Goal: Task Accomplishment & Management: Use online tool/utility

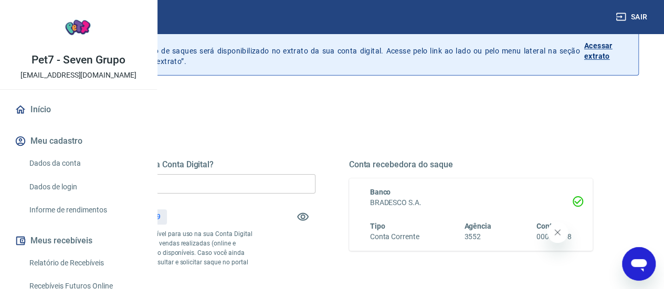
scroll to position [53, 0]
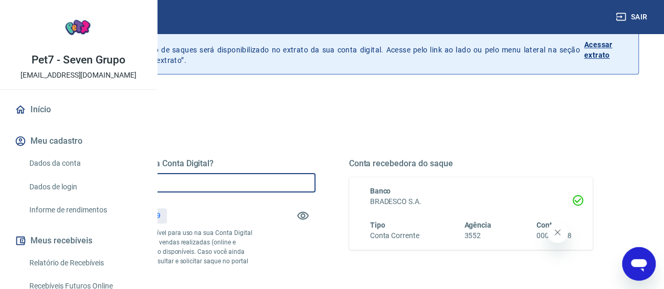
drag, startPoint x: 255, startPoint y: 190, endPoint x: 206, endPoint y: 190, distance: 48.8
click at [206, 190] on div "Quanto deseja sacar da Conta Digital? R$ 0,00 ​ Saldo total*: R$ 298,39 *Corres…" at bounding box center [332, 234] width 572 height 244
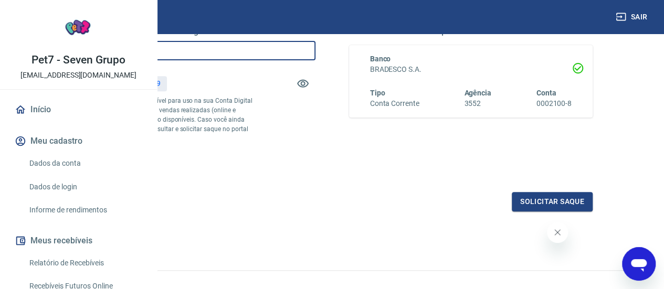
scroll to position [210, 0]
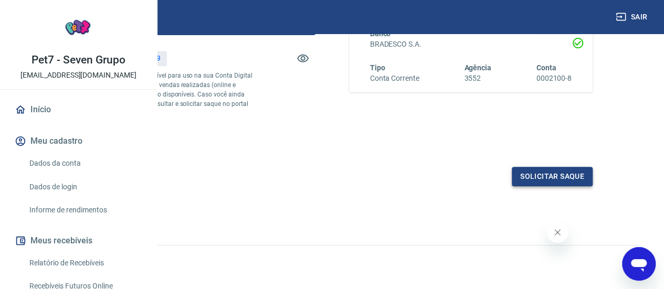
type input "R$ 298,39"
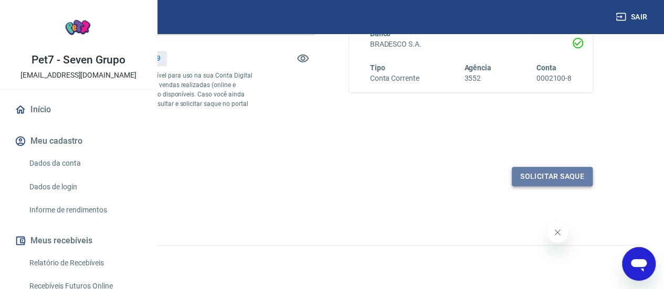
click at [550, 186] on button "Solicitar saque" at bounding box center [552, 176] width 81 height 19
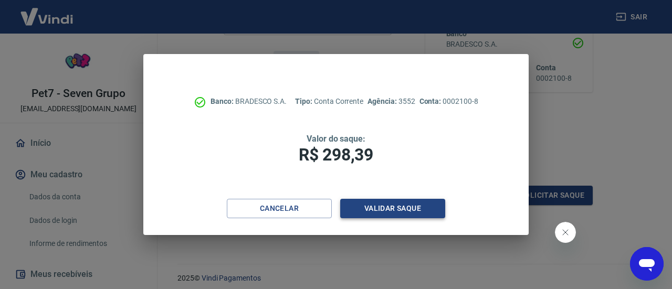
click at [401, 206] on button "Validar saque" at bounding box center [392, 208] width 105 height 19
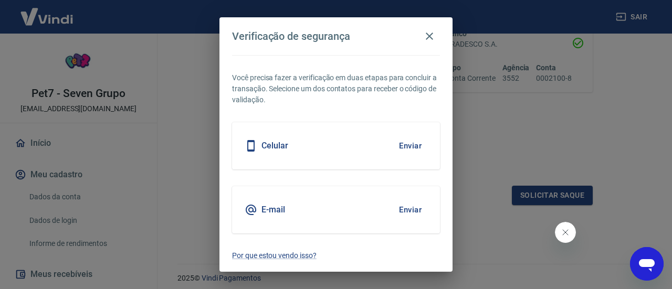
click at [409, 147] on button "Enviar" at bounding box center [410, 146] width 34 height 22
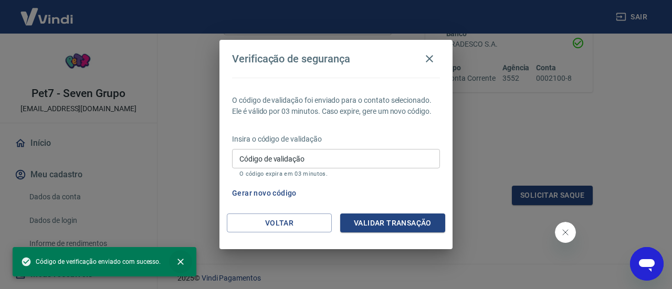
click at [181, 261] on icon "close" at bounding box center [180, 262] width 6 height 6
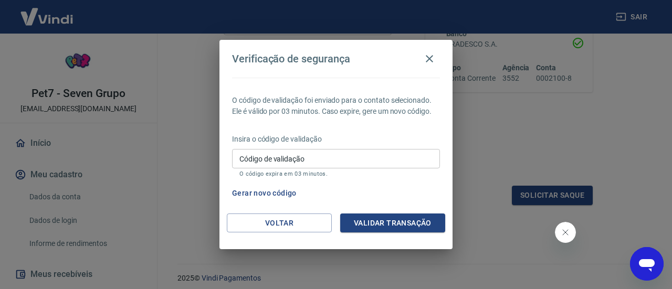
click at [268, 196] on button "Gerar novo código" at bounding box center [264, 193] width 73 height 19
click at [433, 60] on icon "button" at bounding box center [429, 59] width 13 height 13
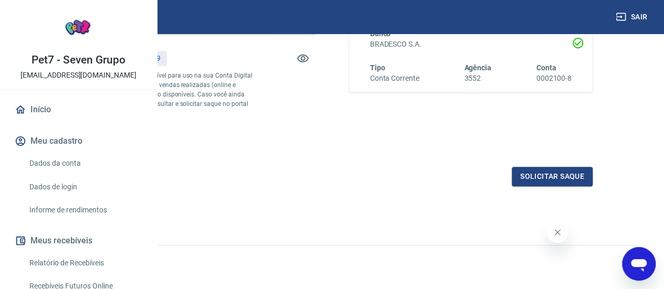
click at [71, 174] on link "Dados da conta" at bounding box center [84, 164] width 119 height 22
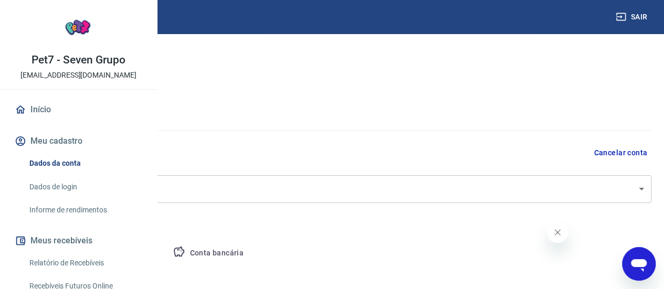
select select "SC"
select select "business"
click at [252, 248] on button "Conta bancária" at bounding box center [208, 253] width 88 height 25
select select "1"
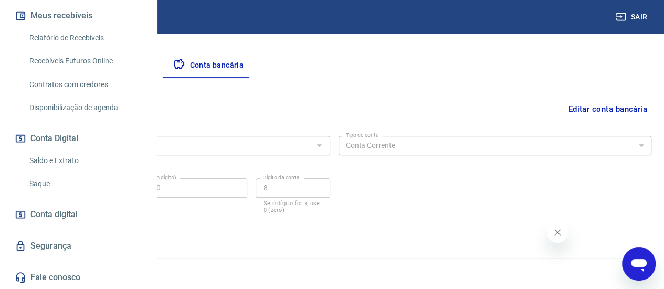
scroll to position [48, 0]
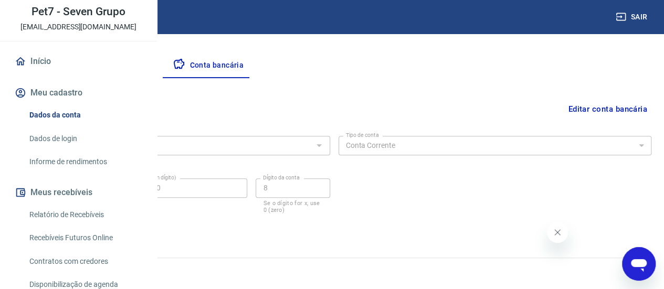
click at [65, 150] on link "Dados de login" at bounding box center [84, 139] width 119 height 22
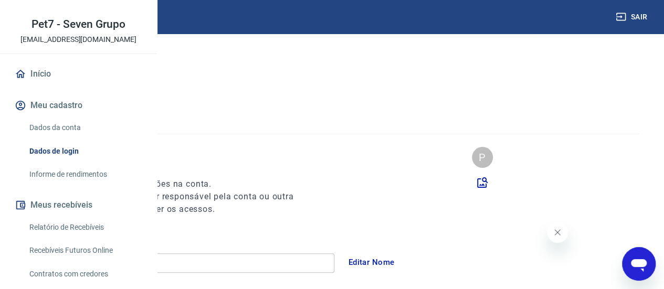
scroll to position [53, 0]
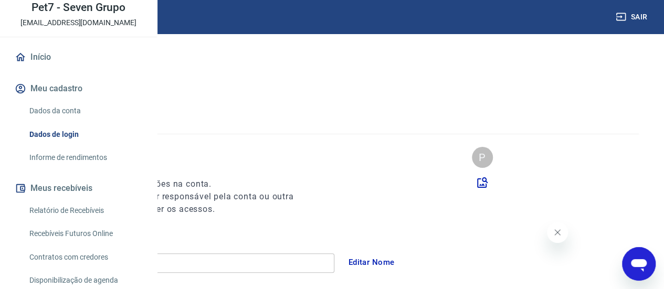
click at [66, 200] on button "Meus recebíveis" at bounding box center [79, 188] width 132 height 23
click at [66, 222] on link "Relatório de Recebíveis" at bounding box center [84, 211] width 119 height 22
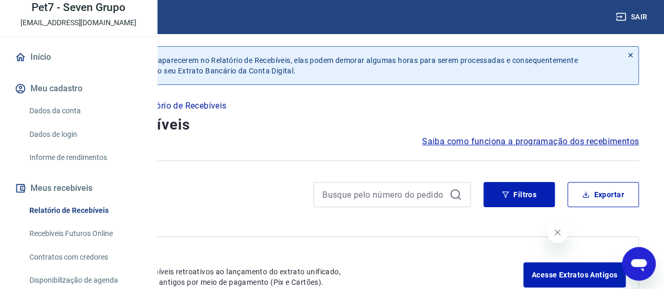
click at [69, 169] on link "Informe de rendimentos" at bounding box center [84, 158] width 119 height 22
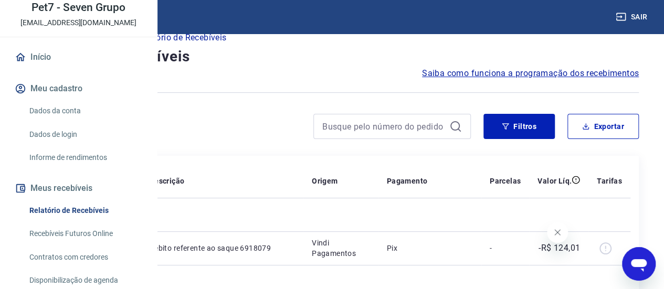
scroll to position [173, 0]
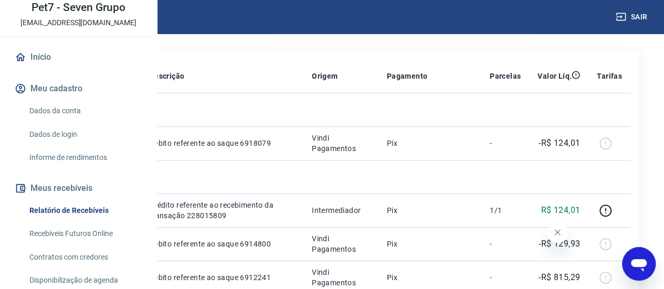
click at [79, 169] on link "Informe de rendimentos" at bounding box center [84, 158] width 119 height 22
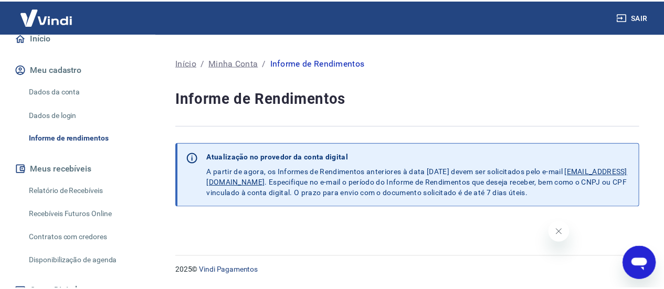
scroll to position [158, 0]
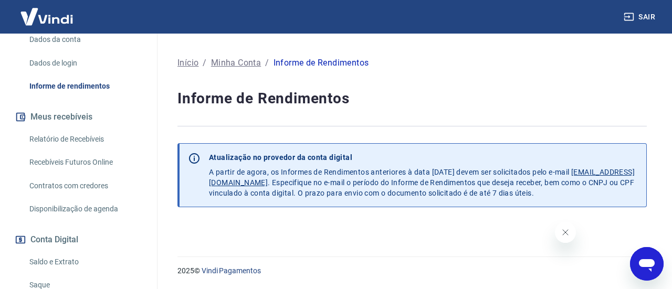
click at [59, 264] on link "Saldo e Extrato" at bounding box center [84, 263] width 119 height 22
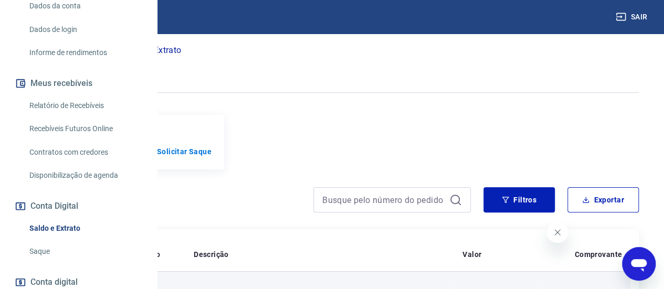
scroll to position [53, 0]
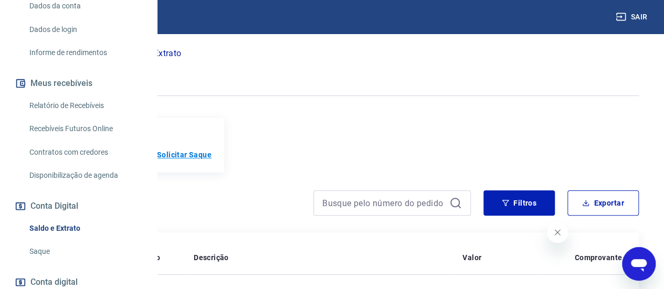
click at [212, 160] on p "Solicitar Saque" at bounding box center [184, 155] width 55 height 11
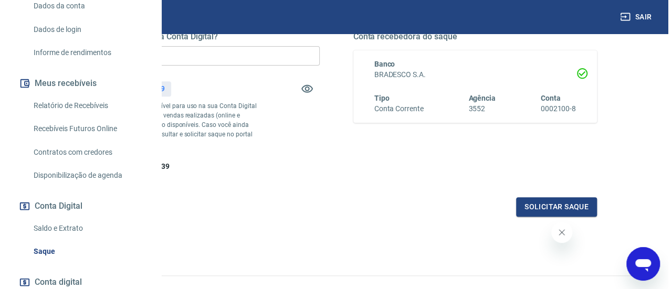
scroll to position [158, 0]
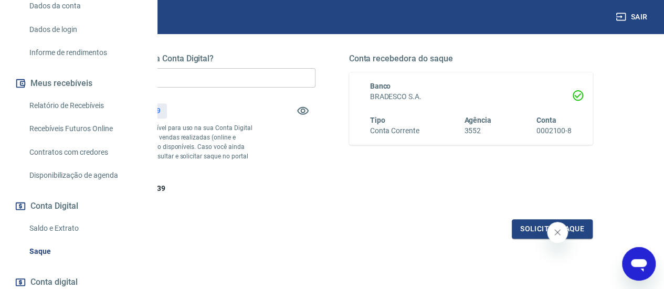
click at [287, 78] on input "R$ 0,00" at bounding box center [193, 77] width 244 height 19
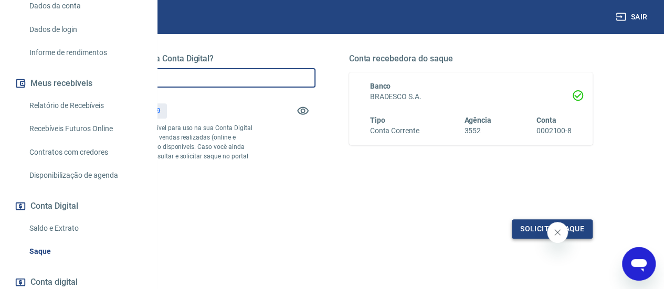
type input "R$ 298,39"
click at [518, 239] on button "Solicitar saque" at bounding box center [552, 228] width 81 height 19
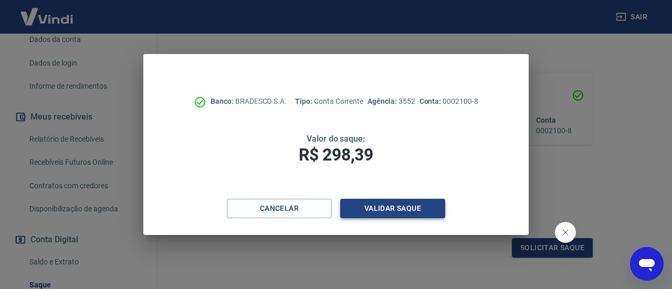
click at [398, 206] on button "Validar saque" at bounding box center [392, 208] width 105 height 19
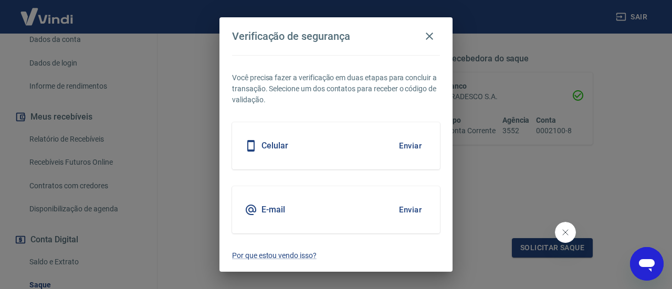
click at [407, 142] on button "Enviar" at bounding box center [410, 146] width 34 height 22
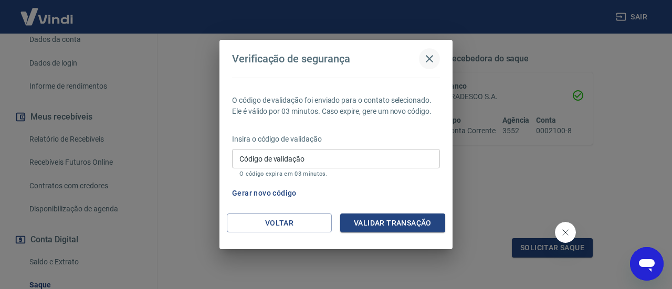
click at [427, 54] on icon "button" at bounding box center [429, 59] width 13 height 13
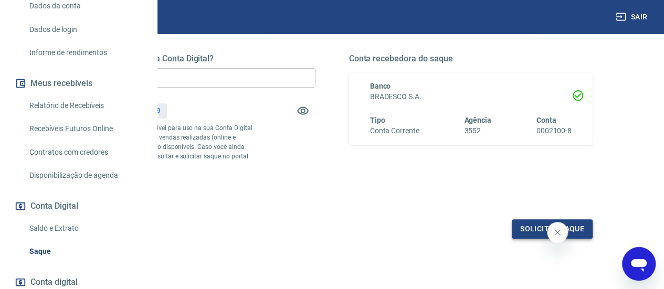
click at [530, 239] on button "Solicitar saque" at bounding box center [552, 228] width 81 height 19
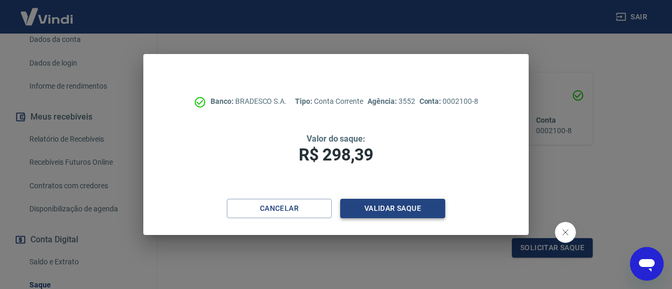
click at [409, 203] on button "Validar saque" at bounding box center [392, 208] width 105 height 19
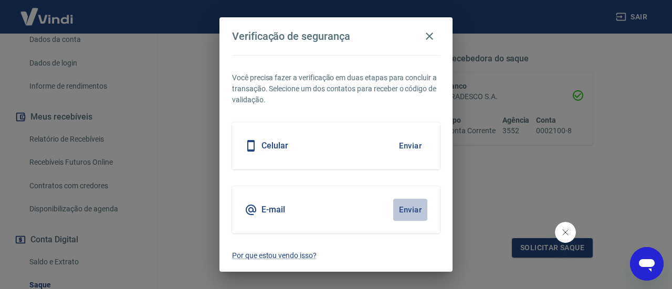
click at [413, 211] on button "Enviar" at bounding box center [410, 210] width 34 height 22
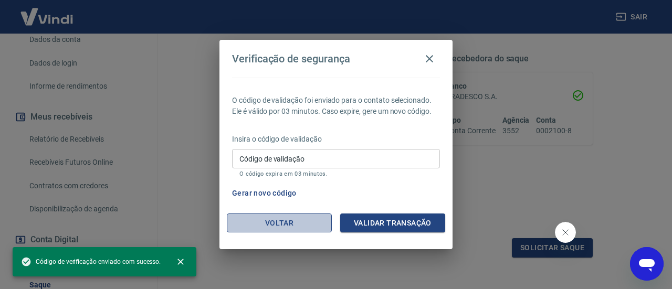
click at [302, 223] on button "Voltar" at bounding box center [279, 223] width 105 height 19
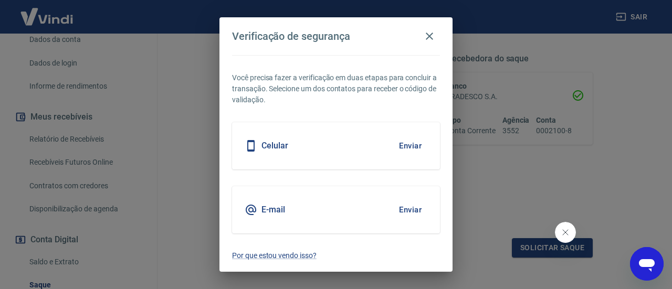
click at [407, 211] on button "Enviar" at bounding box center [410, 210] width 34 height 22
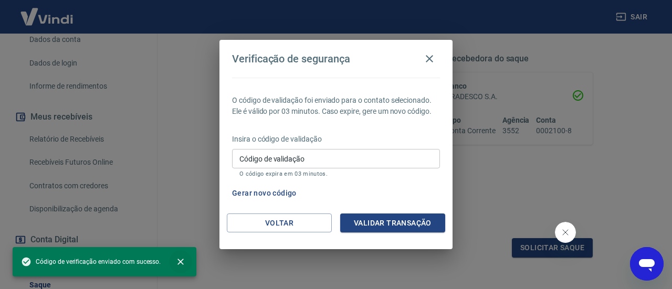
click at [179, 265] on icon "close" at bounding box center [180, 262] width 11 height 11
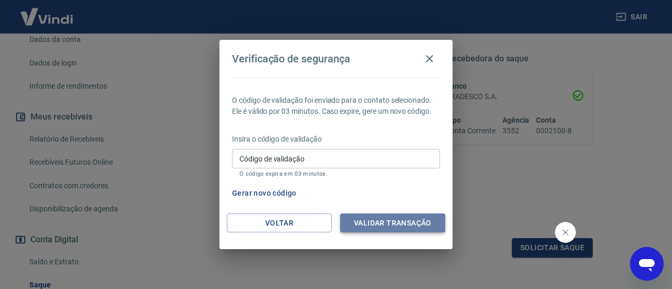
click at [415, 230] on button "Validar transação" at bounding box center [392, 223] width 105 height 19
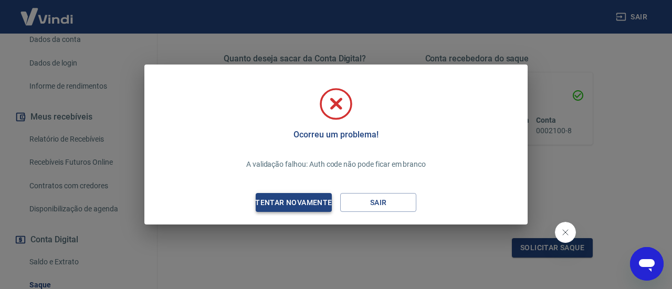
click at [306, 202] on div "Tentar novamente" at bounding box center [294, 202] width 102 height 13
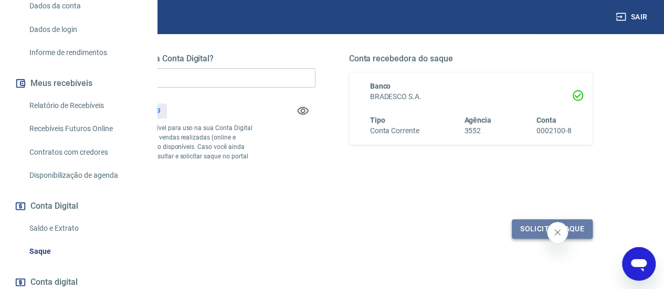
click at [530, 239] on button "Solicitar saque" at bounding box center [552, 228] width 81 height 19
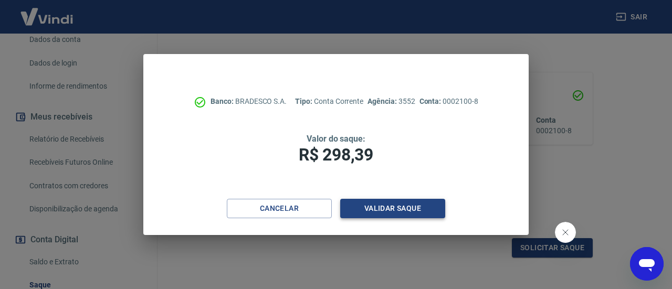
click at [373, 212] on button "Validar saque" at bounding box center [392, 208] width 105 height 19
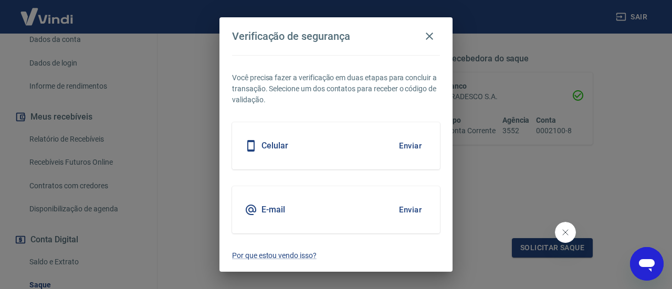
click at [404, 212] on button "Enviar" at bounding box center [410, 210] width 34 height 22
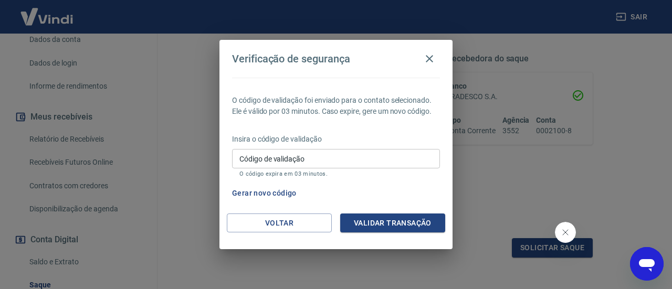
click at [317, 164] on input "Código de validação" at bounding box center [336, 158] width 208 height 19
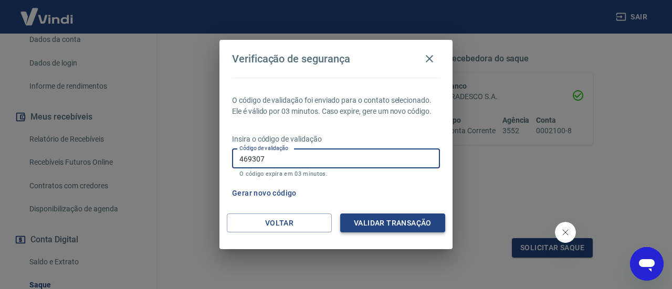
type input "469307"
click at [367, 221] on button "Validar transação" at bounding box center [392, 223] width 105 height 19
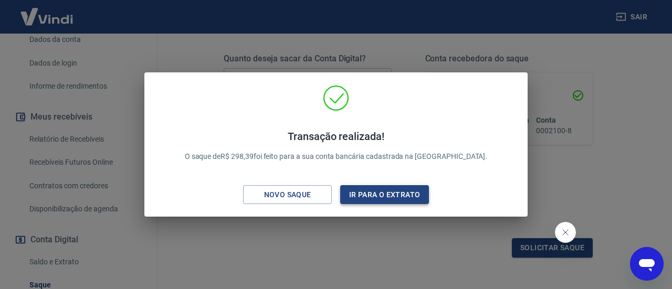
click at [372, 203] on button "Ir para o extrato" at bounding box center [384, 194] width 89 height 19
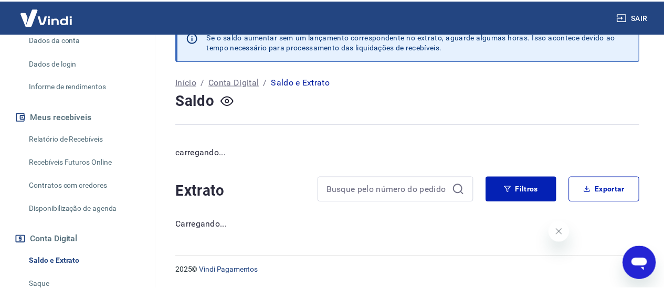
scroll to position [23, 0]
